Goal: Transaction & Acquisition: Subscribe to service/newsletter

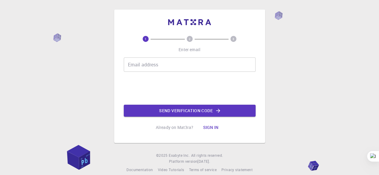
drag, startPoint x: 0, startPoint y: 0, endPoint x: 168, endPoint y: 67, distance: 181.0
click at [168, 67] on input "Email address" at bounding box center [190, 65] width 132 height 14
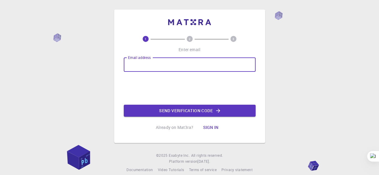
type input "[EMAIL_ADDRESS][DOMAIN_NAME]"
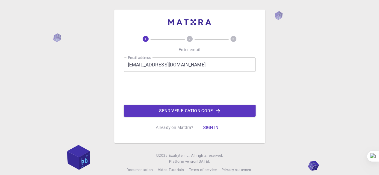
click at [284, 68] on div "1 2 3 Enter email Email address [EMAIL_ADDRESS][DOMAIN_NAME] Email address 0cAF…" at bounding box center [189, 91] width 379 height 183
click at [200, 112] on button "Send verification code" at bounding box center [190, 111] width 132 height 12
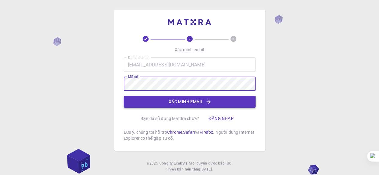
click at [183, 101] on font "Xác minh email" at bounding box center [186, 102] width 35 height 6
